Goal: Information Seeking & Learning: Learn about a topic

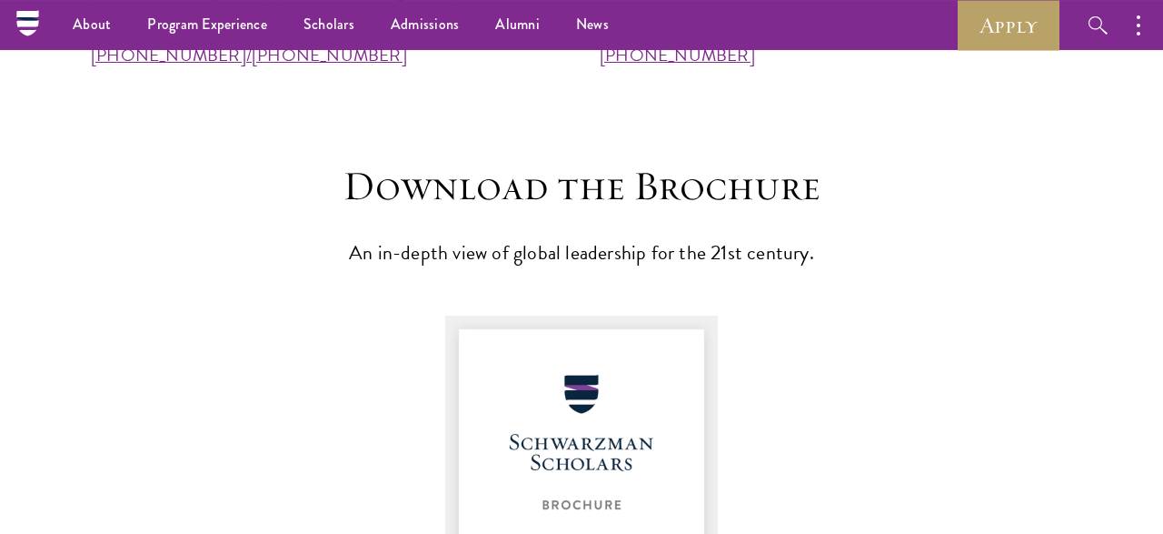
scroll to position [2700, 0]
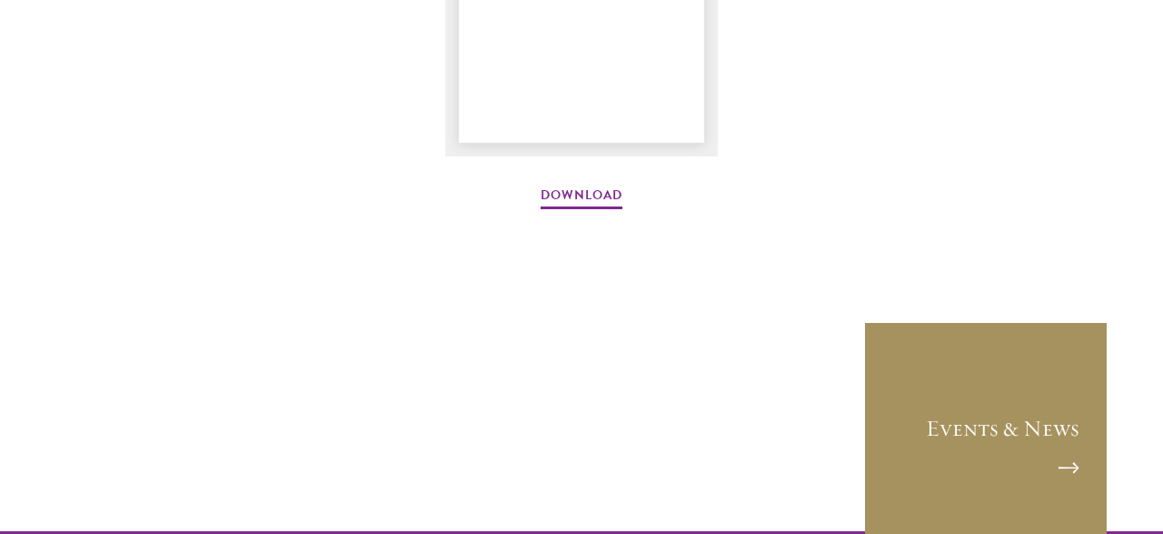
click at [1064, 464] on link "Events & News" at bounding box center [985, 443] width 245 height 245
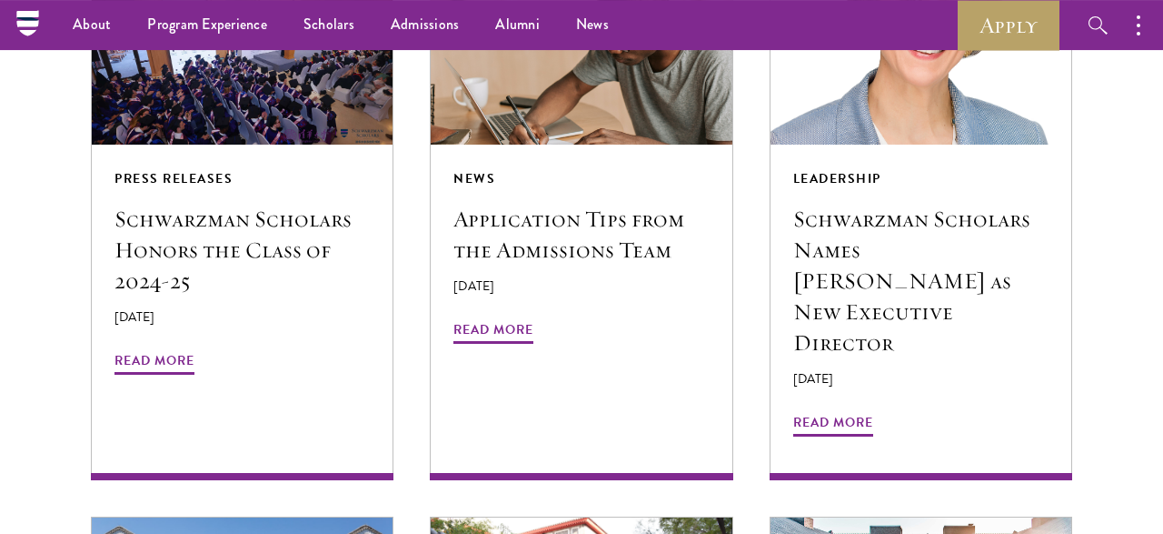
scroll to position [1627, 0]
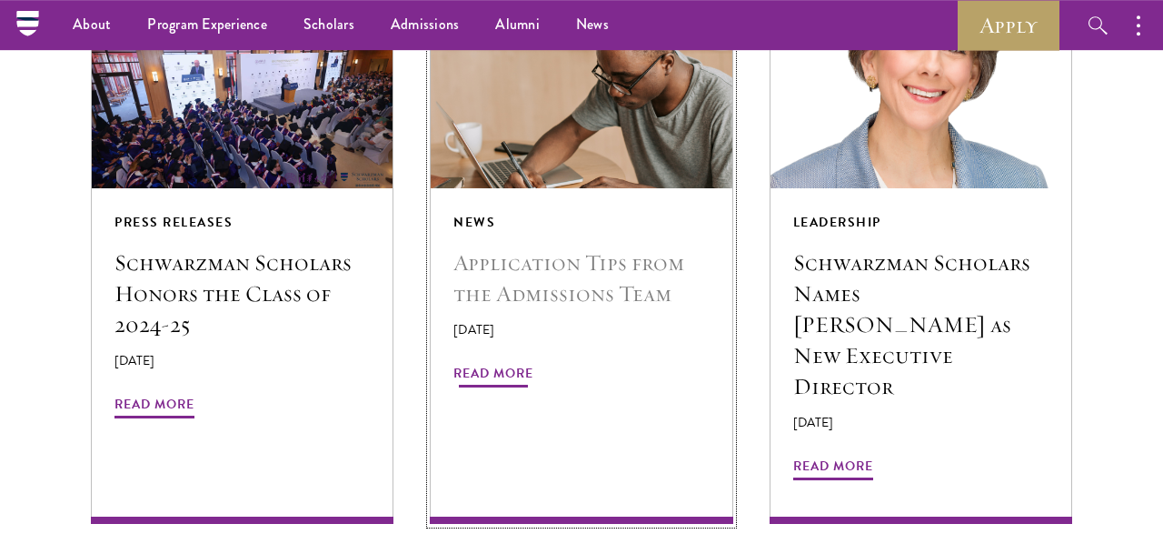
click at [490, 383] on span "Read More" at bounding box center [494, 376] width 80 height 28
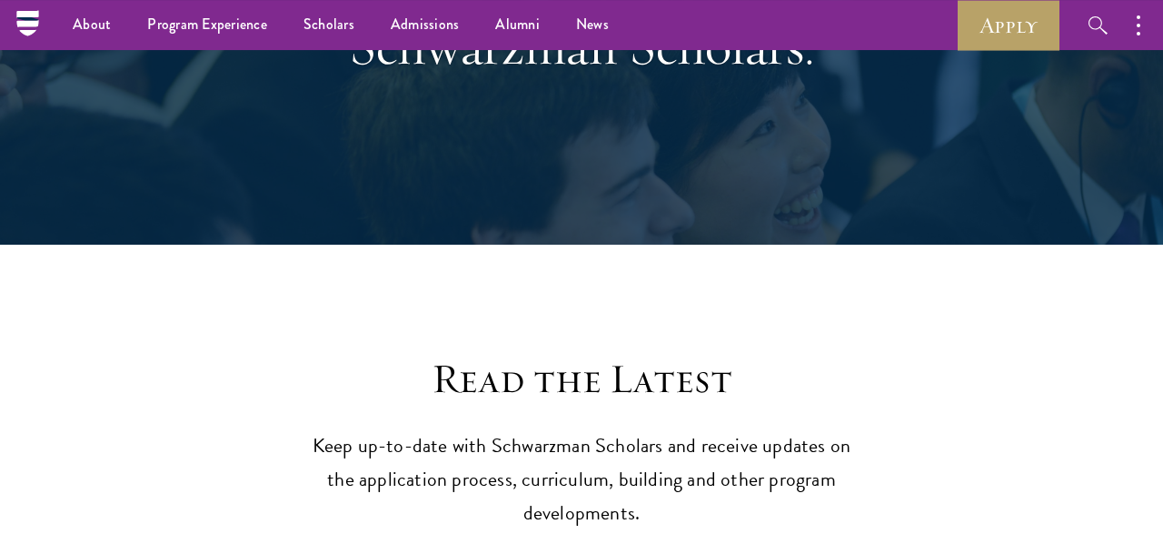
scroll to position [162, 0]
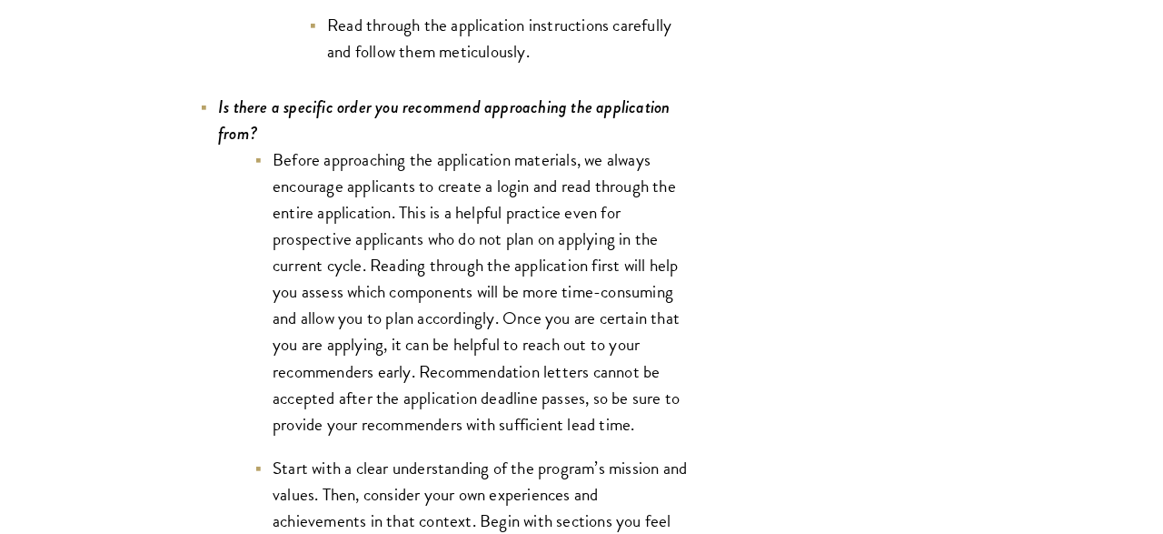
scroll to position [6429, 0]
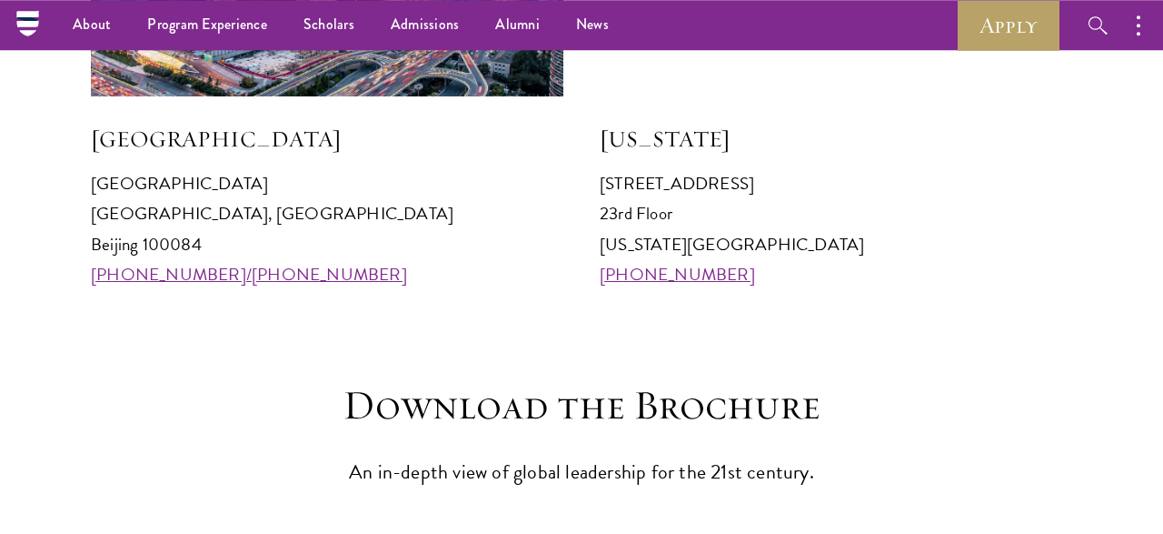
scroll to position [1954, 0]
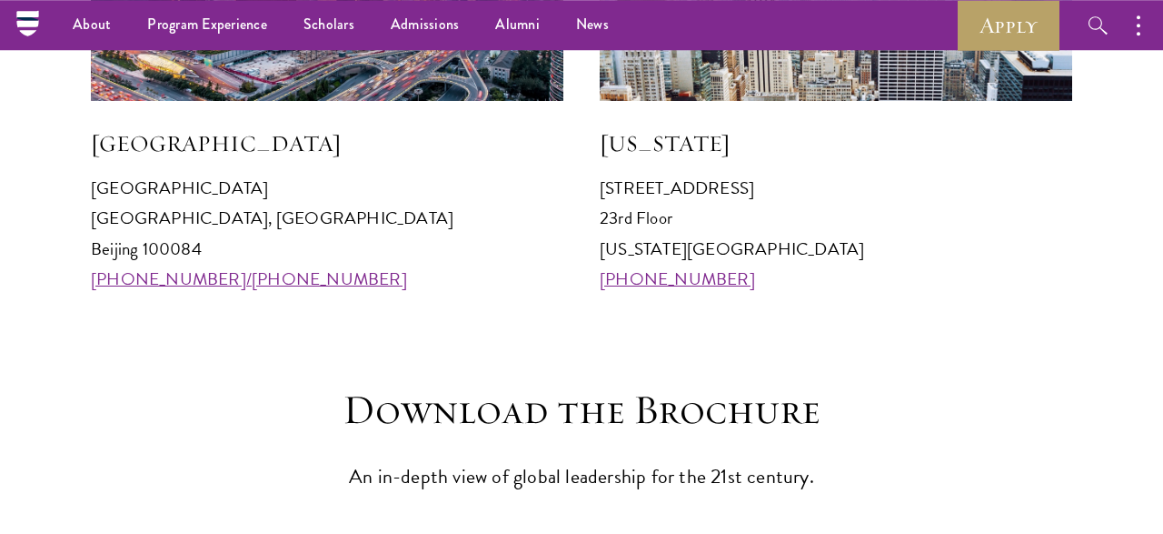
click at [908, 277] on p "[STREET_ADDRESS][US_STATE] [PHONE_NUMBER]" at bounding box center [836, 233] width 473 height 120
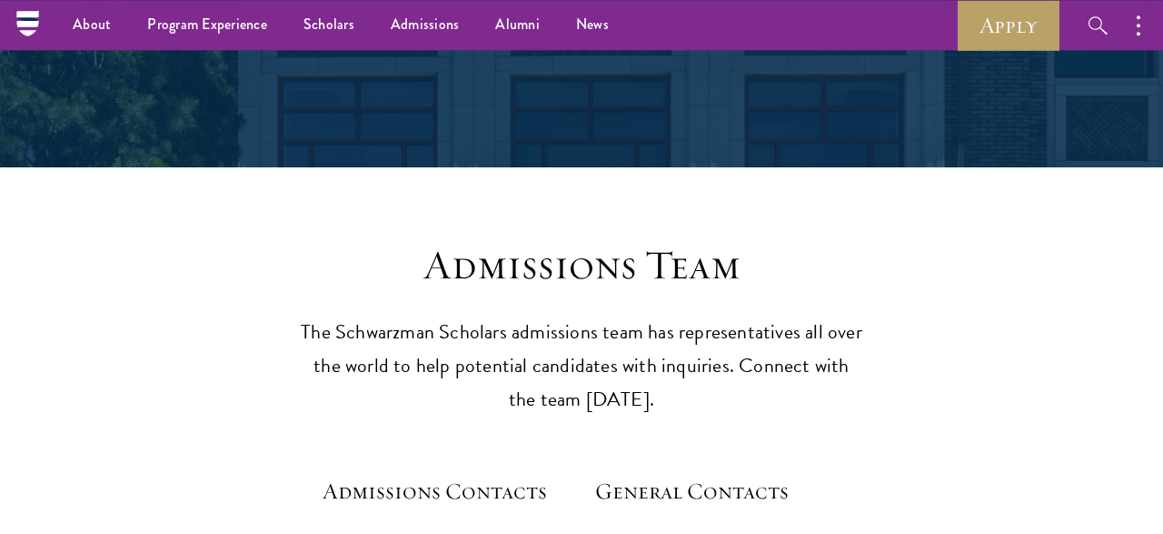
scroll to position [0, 0]
